Goal: Task Accomplishment & Management: Manage account settings

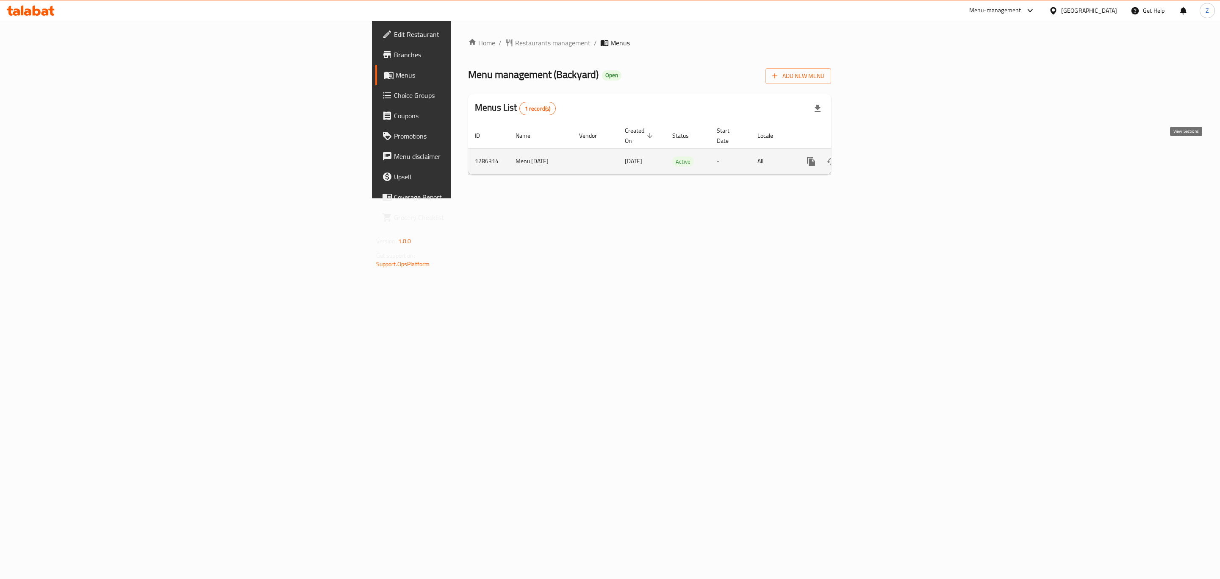
click at [877, 156] on icon "enhanced table" at bounding box center [872, 161] width 10 height 10
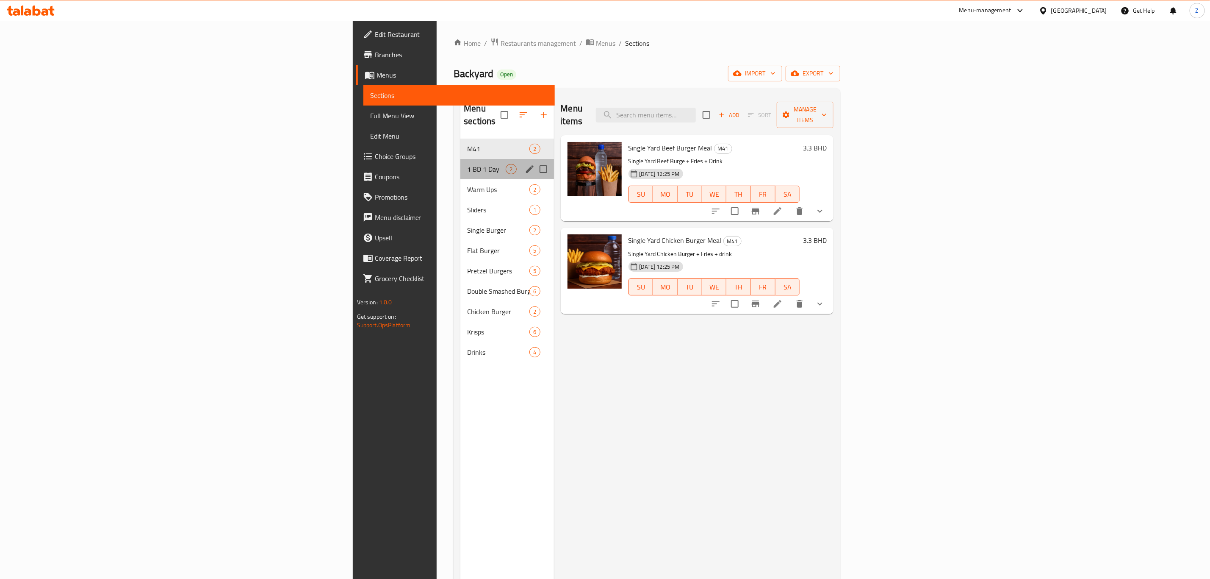
click at [460, 159] on div "1 BD 1 Day 2" at bounding box center [506, 169] width 93 height 20
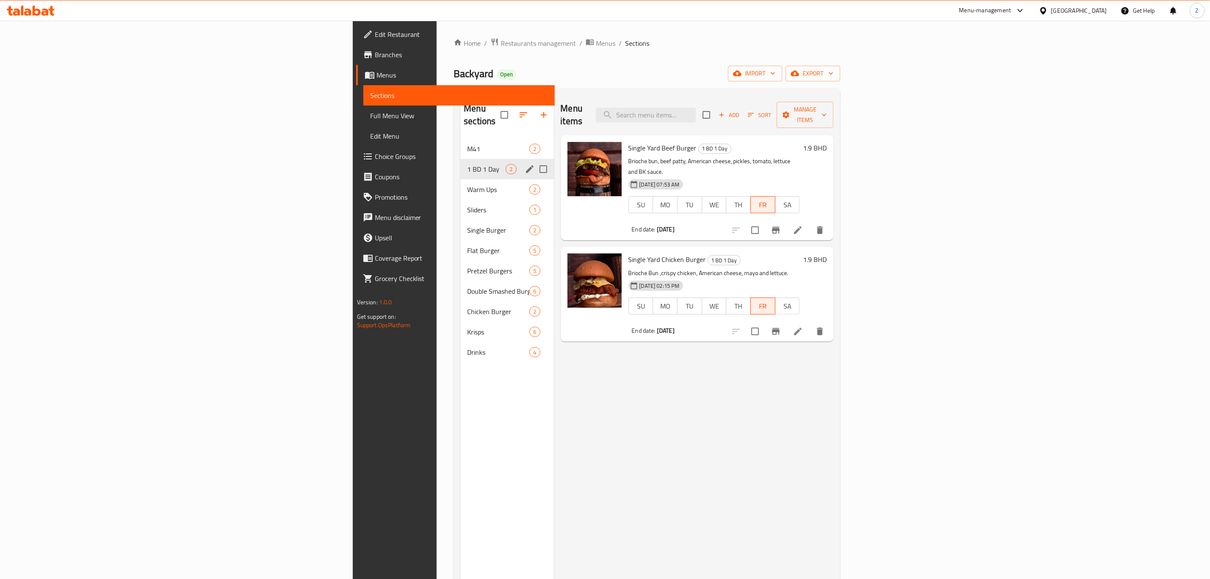
click at [460, 166] on div "1 BD 1 Day 2" at bounding box center [506, 169] width 93 height 20
click at [467, 184] on span "Warm Ups" at bounding box center [486, 189] width 39 height 10
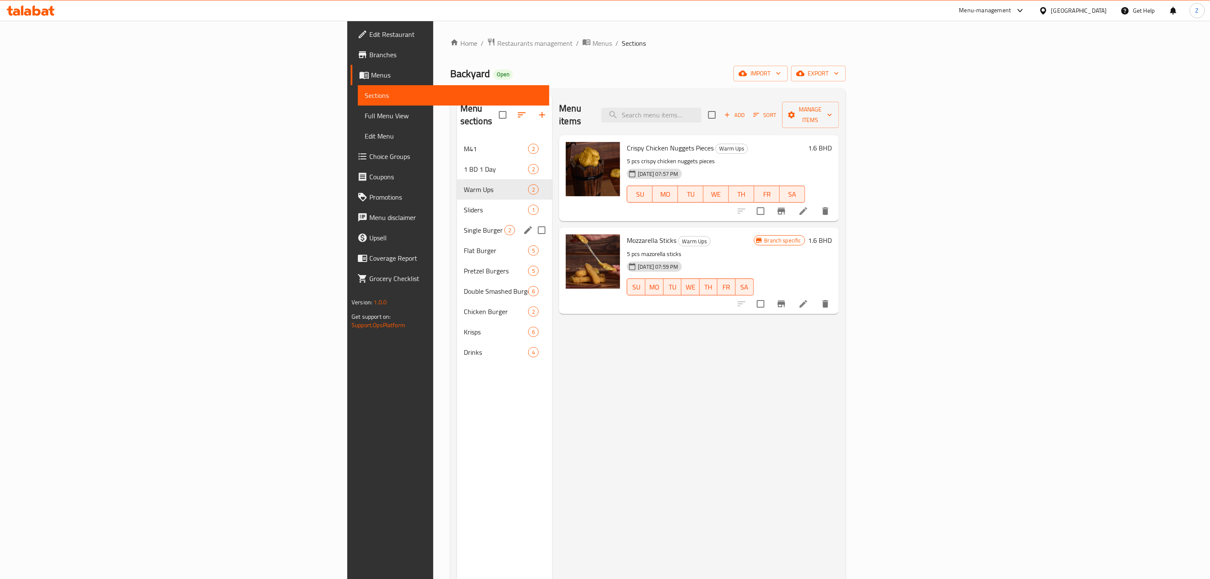
click at [457, 220] on div "Single Burger 2" at bounding box center [504, 230] width 95 height 20
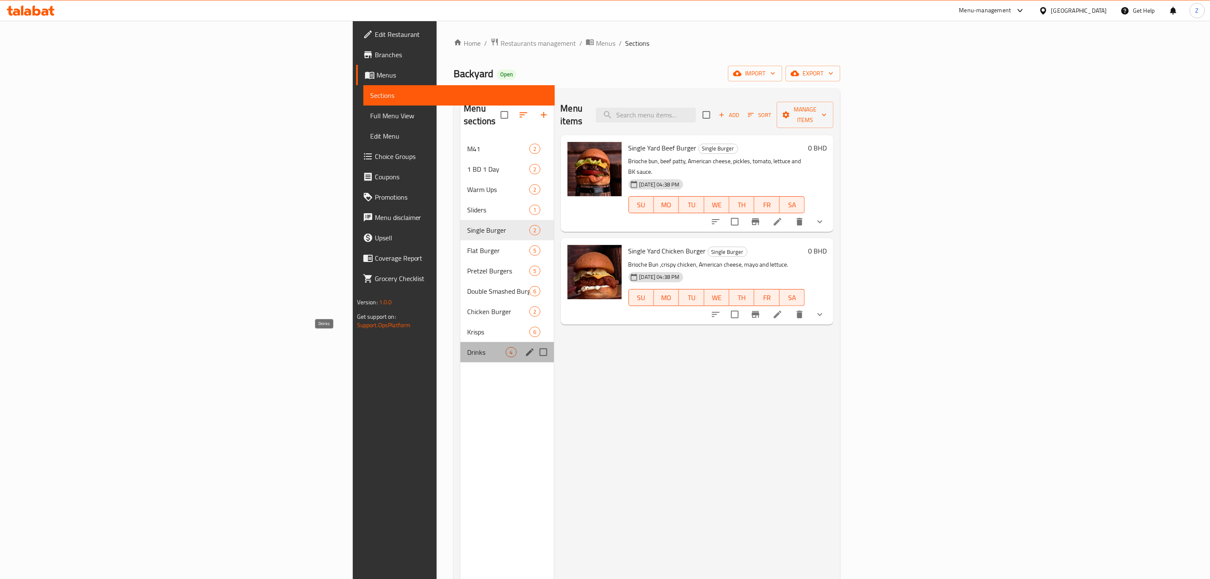
click at [467, 347] on span "Drinks" at bounding box center [486, 352] width 39 height 10
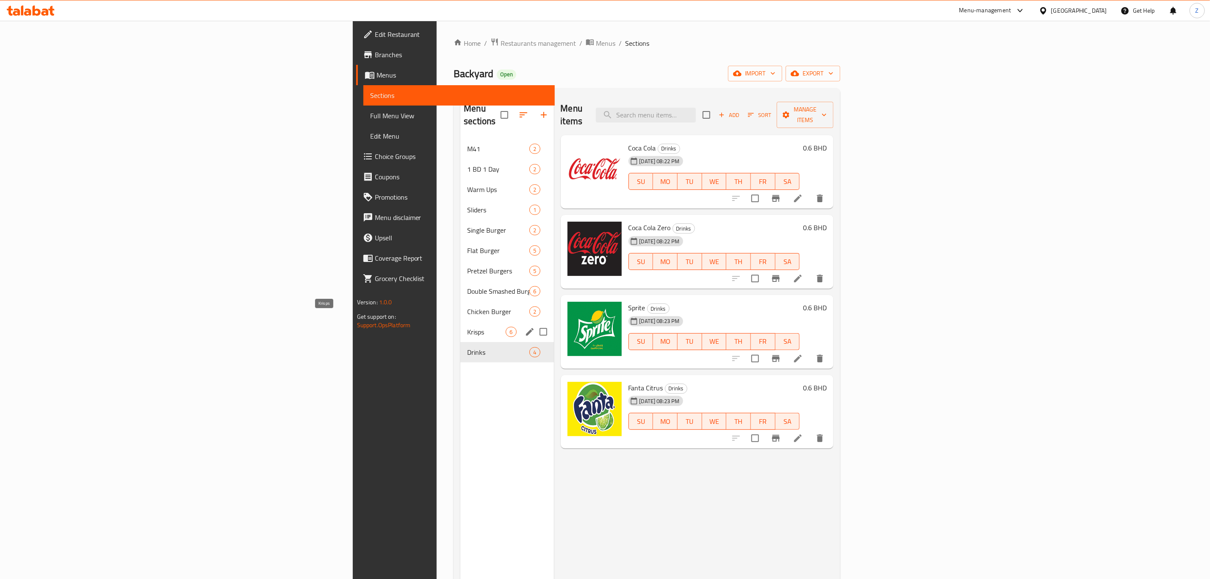
click at [467, 327] on span "Krisps" at bounding box center [486, 332] width 39 height 10
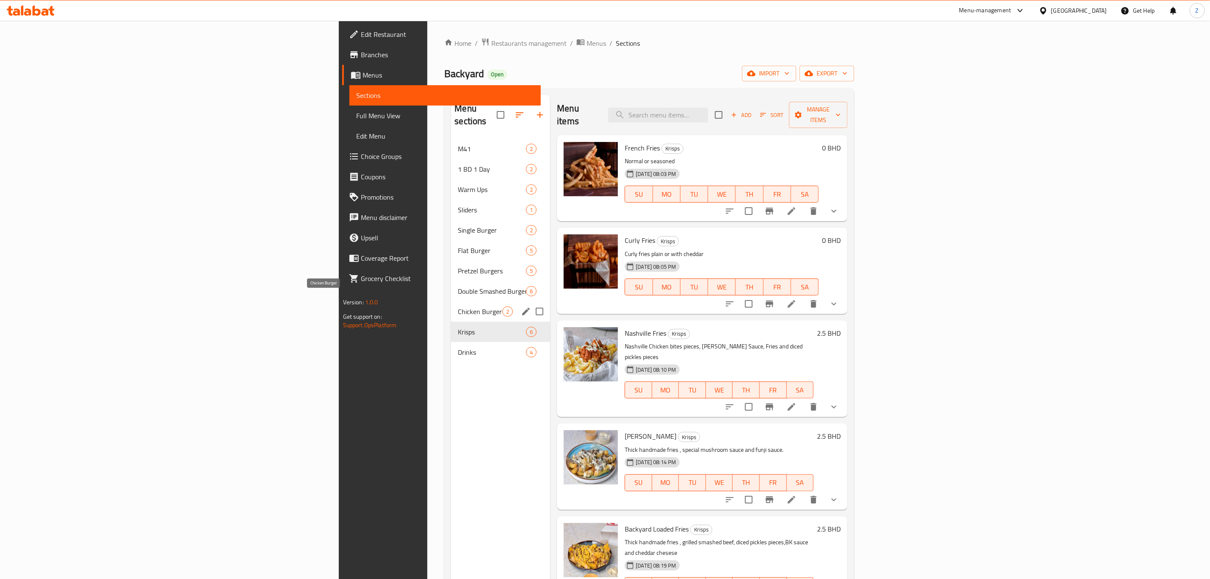
click at [451, 301] on div "Chicken Burger 2" at bounding box center [500, 311] width 99 height 20
